Goal: Check status: Check status

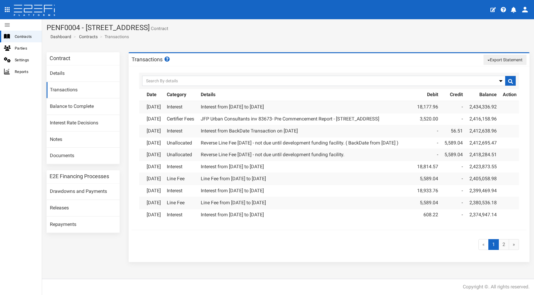
scroll to position [56, 0]
click at [498, 250] on link "2" at bounding box center [503, 244] width 11 height 11
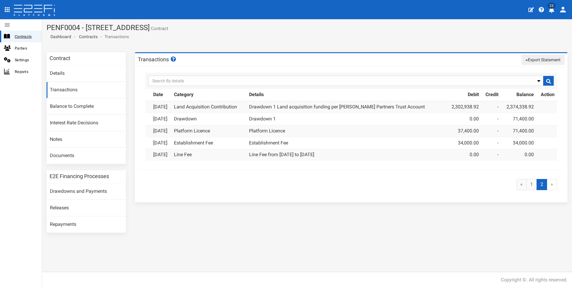
click at [15, 35] on span "Contracts" at bounding box center [26, 36] width 22 height 7
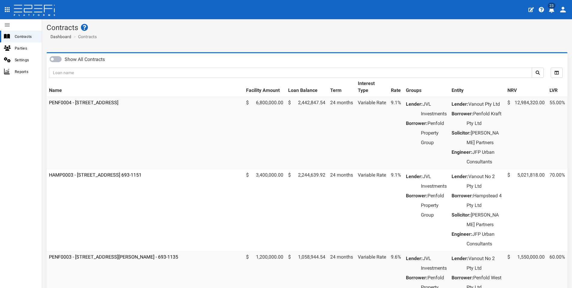
scroll to position [143, 0]
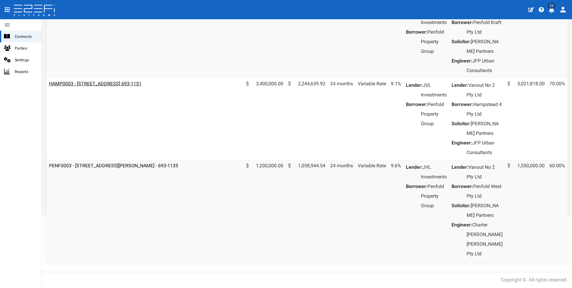
click at [123, 81] on link "HAMP0003 - [STREET_ADDRESS] 693-1151" at bounding box center [95, 84] width 93 height 6
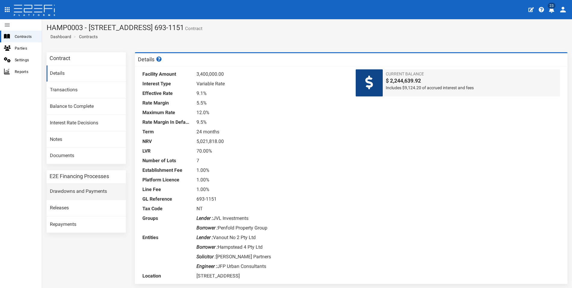
click at [84, 190] on link "Drawdowns and Payments" at bounding box center [86, 192] width 79 height 16
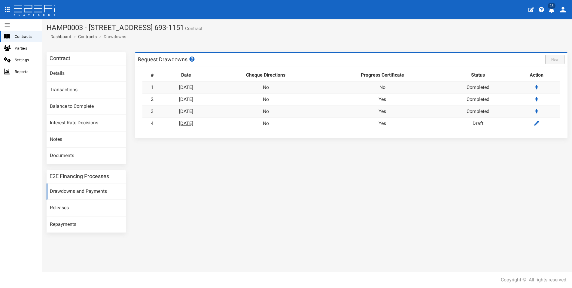
click at [193, 122] on link "[DATE]" at bounding box center [186, 123] width 14 height 6
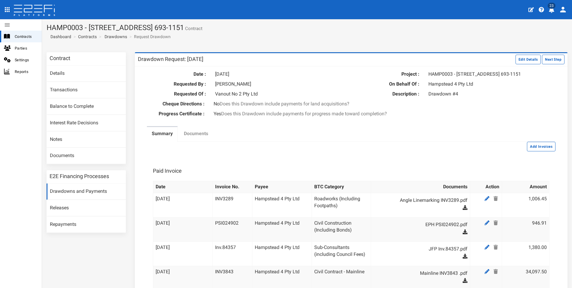
click at [186, 134] on label "Documents" at bounding box center [196, 133] width 24 height 7
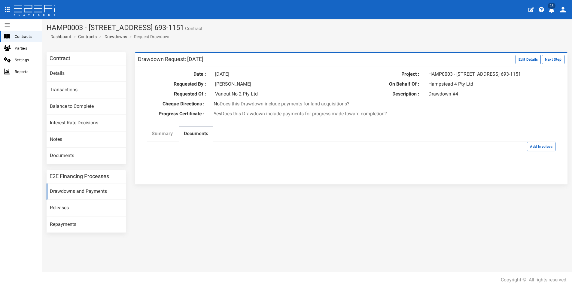
click at [170, 134] on label "Summary" at bounding box center [162, 133] width 21 height 7
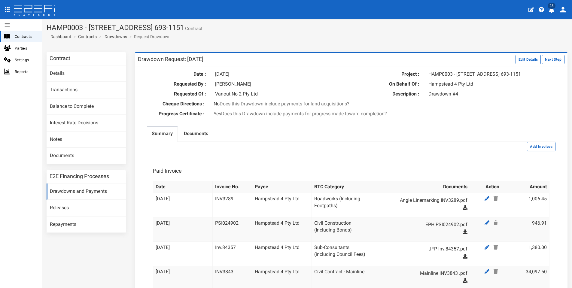
click at [153, 190] on th "Date" at bounding box center [182, 187] width 59 height 12
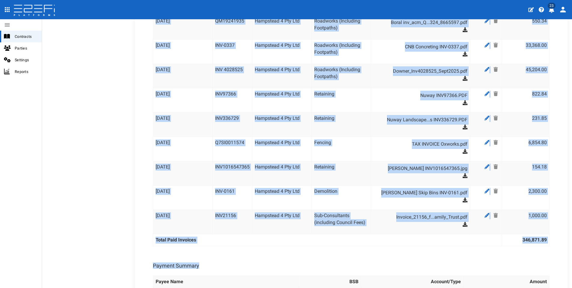
scroll to position [752, 0]
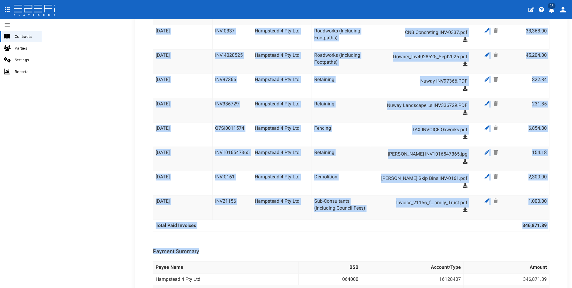
drag, startPoint x: 154, startPoint y: 183, endPoint x: 542, endPoint y: 224, distance: 389.9
copy tbody "Date Invoice No. Payee BTC Category Documents Action Amount 18-09-2025 INV3289 …"
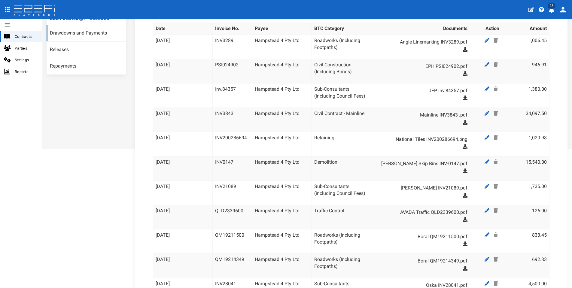
scroll to position [0, 0]
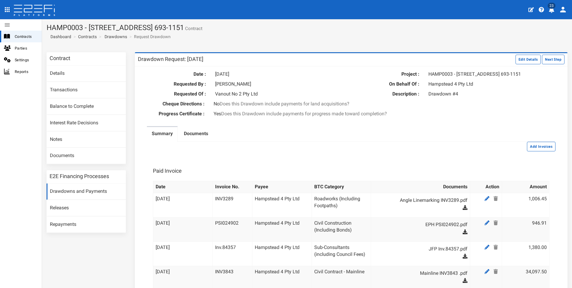
click at [463, 205] on icon at bounding box center [465, 207] width 5 height 5
click at [60, 191] on link "Drawdowns and Payments" at bounding box center [86, 192] width 79 height 16
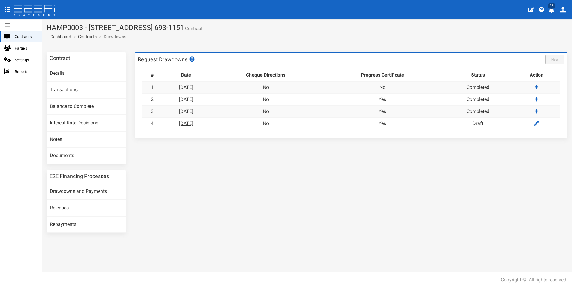
click at [190, 120] on link "[DATE]" at bounding box center [186, 123] width 14 height 6
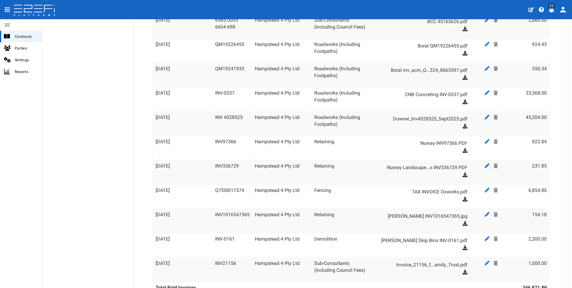
scroll to position [811, 0]
